Goal: Information Seeking & Learning: Find specific fact

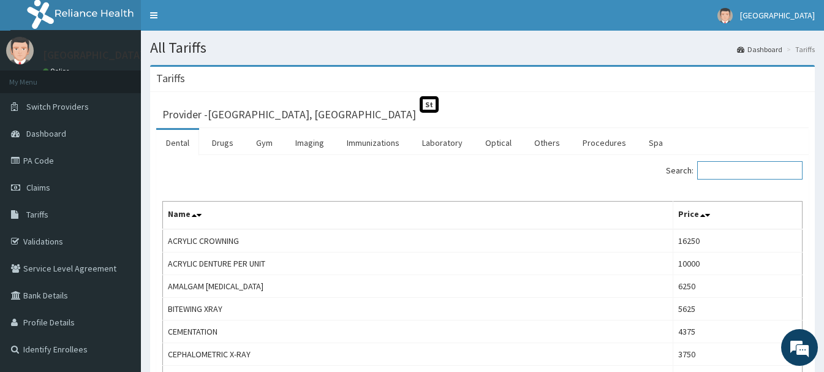
click at [729, 165] on input "Search:" at bounding box center [749, 170] width 105 height 18
click at [595, 140] on link "Procedures" at bounding box center [604, 143] width 63 height 26
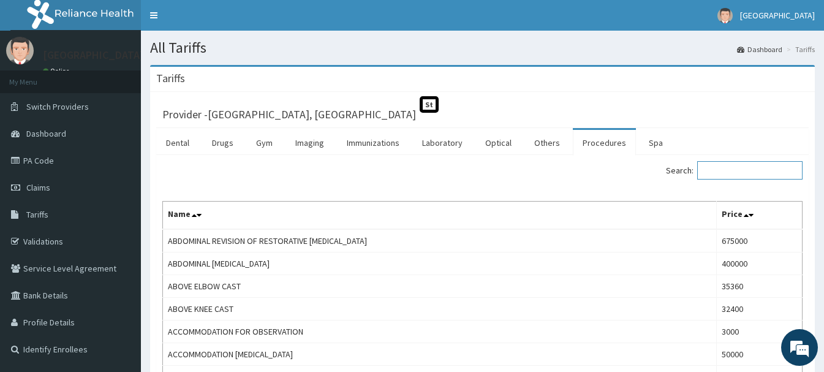
click at [742, 166] on input "Search:" at bounding box center [749, 170] width 105 height 18
type input "GENERAL"
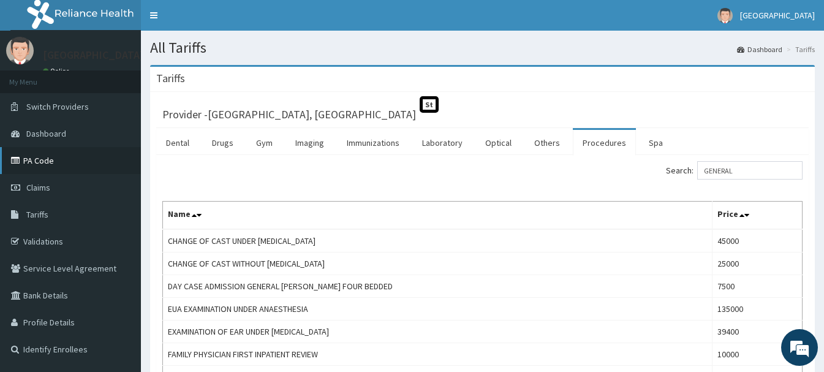
click at [43, 158] on link "PA Code" at bounding box center [70, 160] width 141 height 27
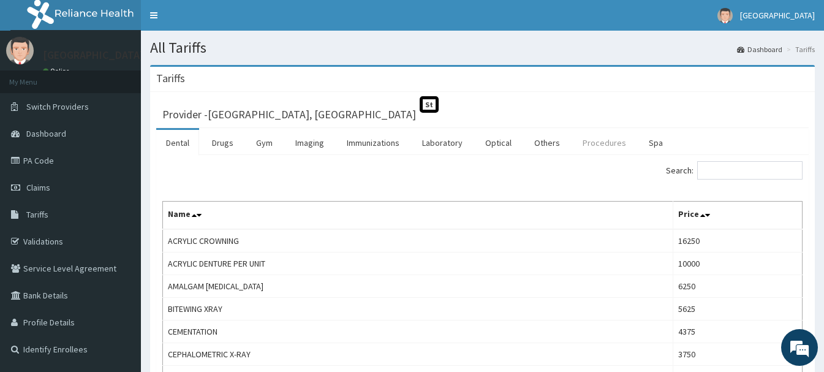
click at [587, 140] on link "Procedures" at bounding box center [604, 143] width 63 height 26
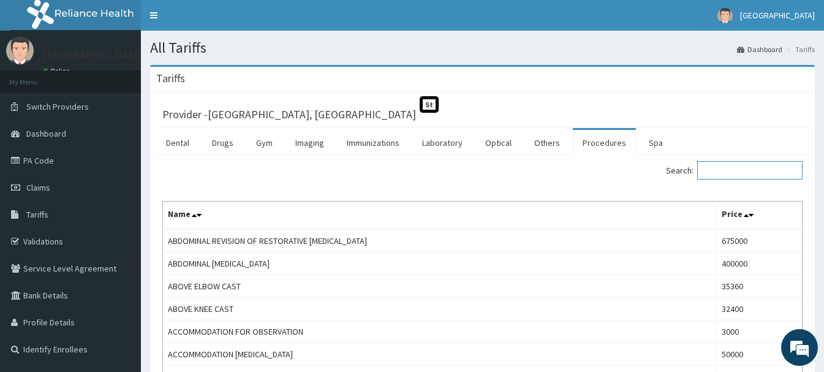
click at [735, 173] on input "Search:" at bounding box center [749, 170] width 105 height 18
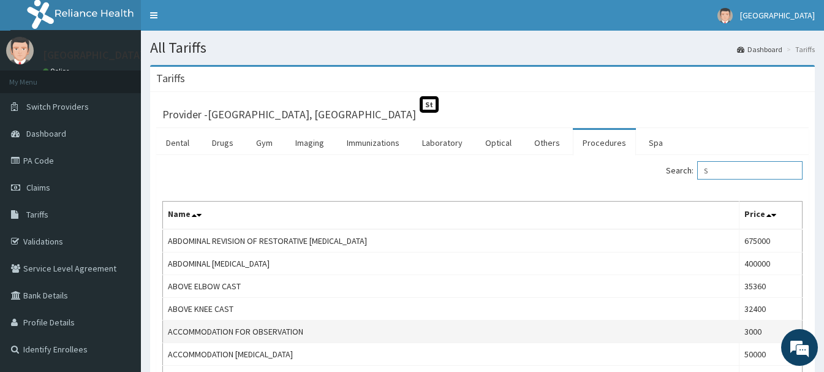
type input "S"
